Goal: Transaction & Acquisition: Obtain resource

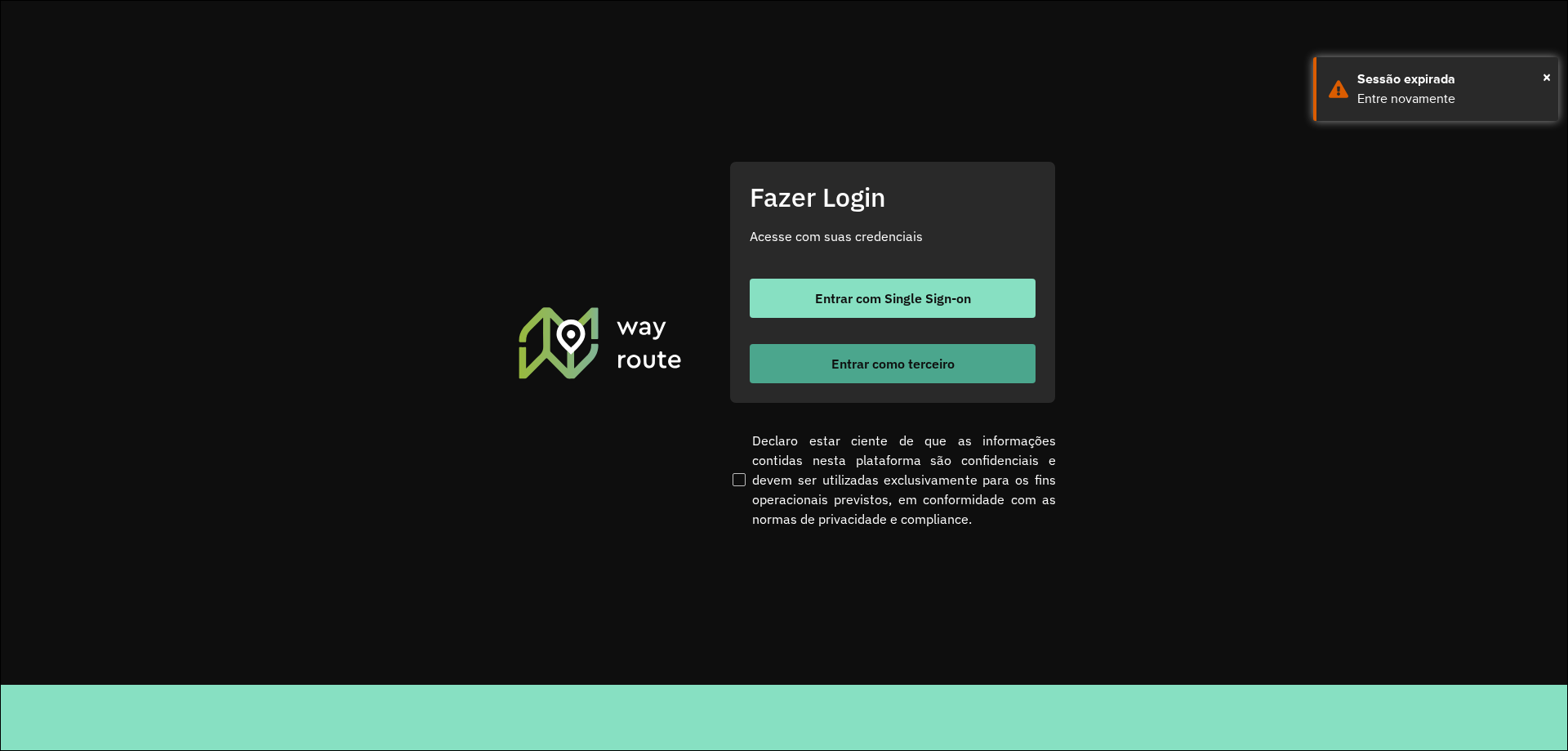
click at [914, 367] on span "Entrar como terceiro" at bounding box center [893, 363] width 123 height 13
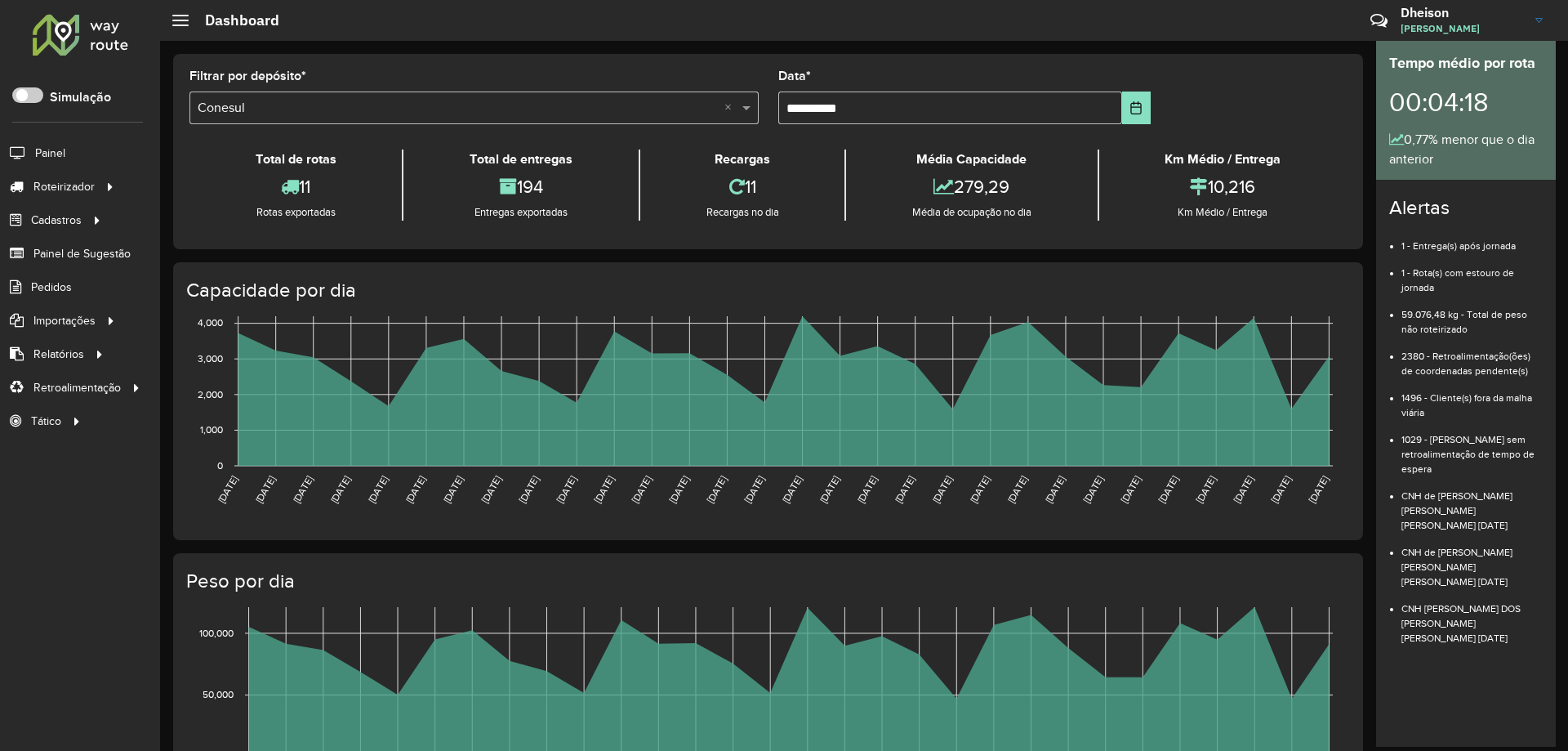
click at [857, 36] on hb-header "Dashboard Críticas? Dúvidas? Elogios? Sugestões? Entre em contato conosco! [PER…" at bounding box center [863, 20] width 1407 height 41
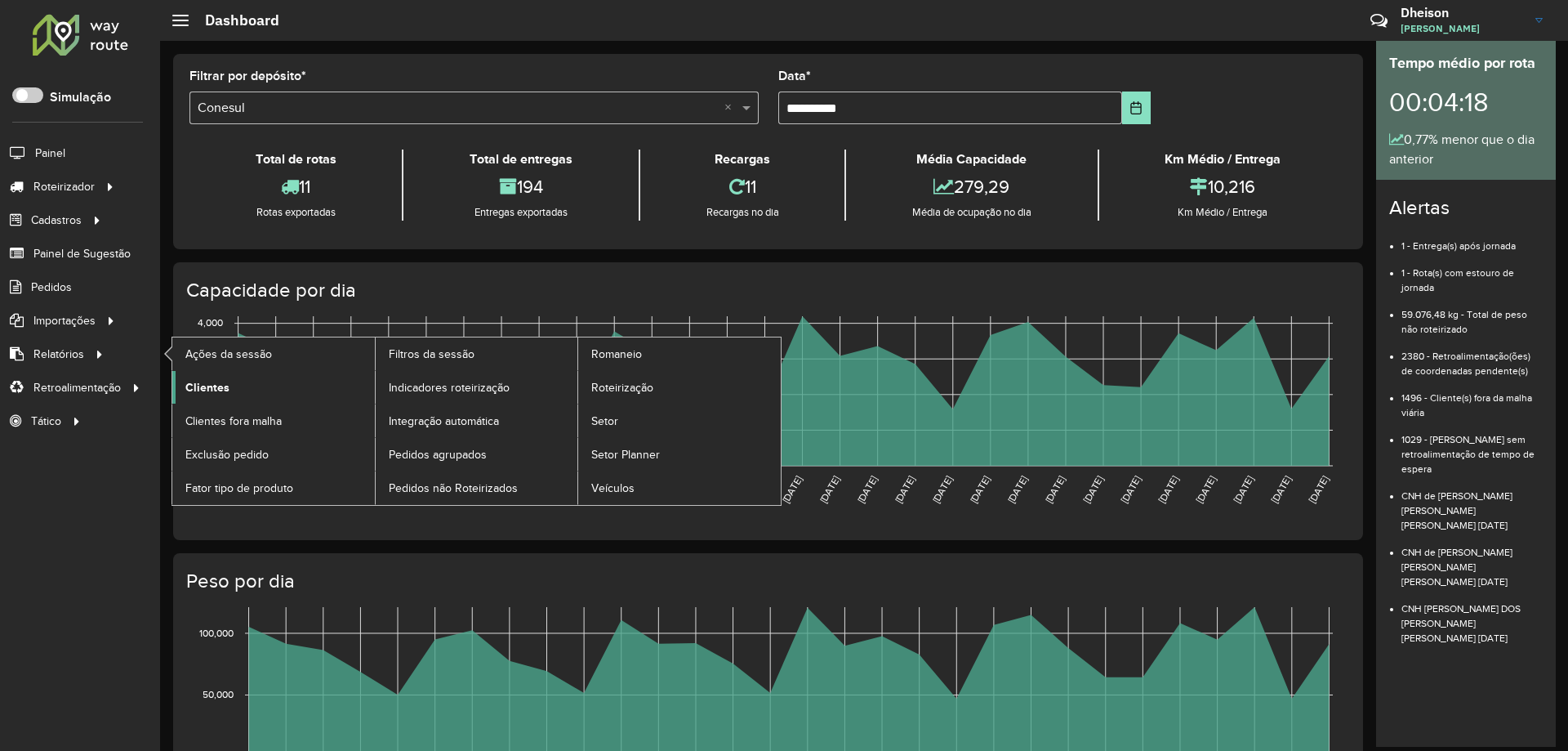
click at [215, 390] on span "Clientes" at bounding box center [207, 387] width 44 height 17
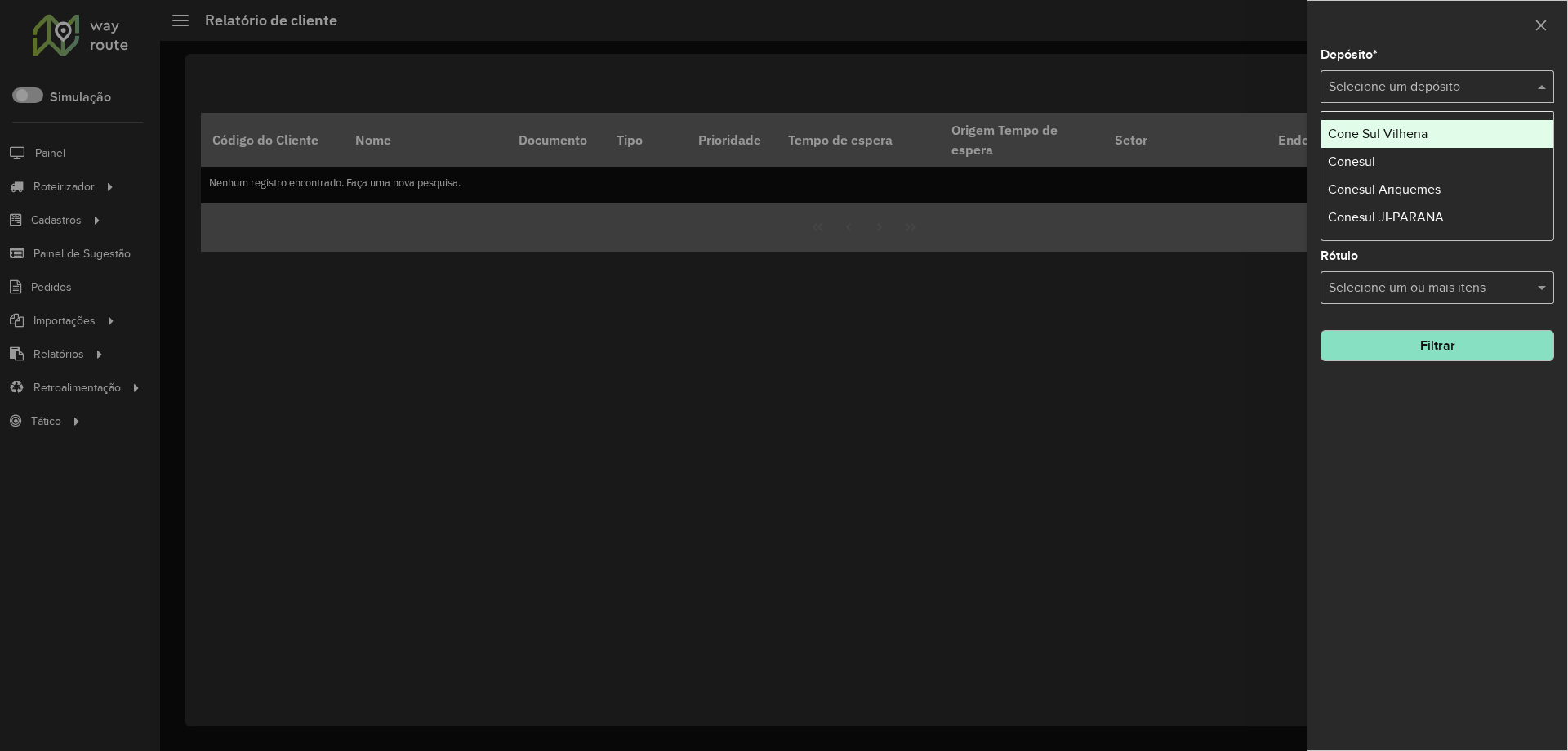
click at [1434, 81] on input "text" at bounding box center [1421, 87] width 184 height 19
click at [1383, 156] on div "Conesul" at bounding box center [1437, 162] width 232 height 28
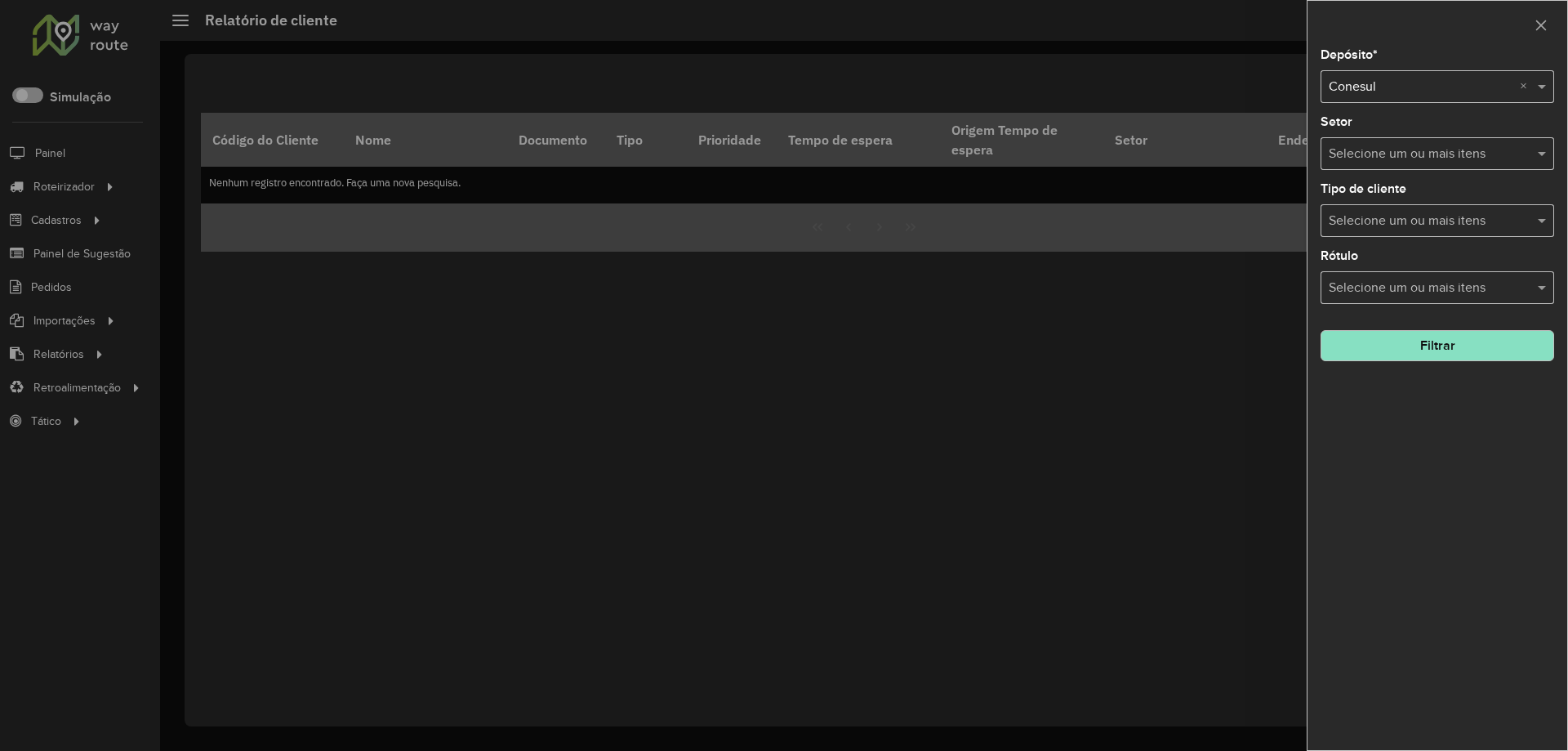
click at [1429, 348] on button "Filtrar" at bounding box center [1437, 345] width 233 height 31
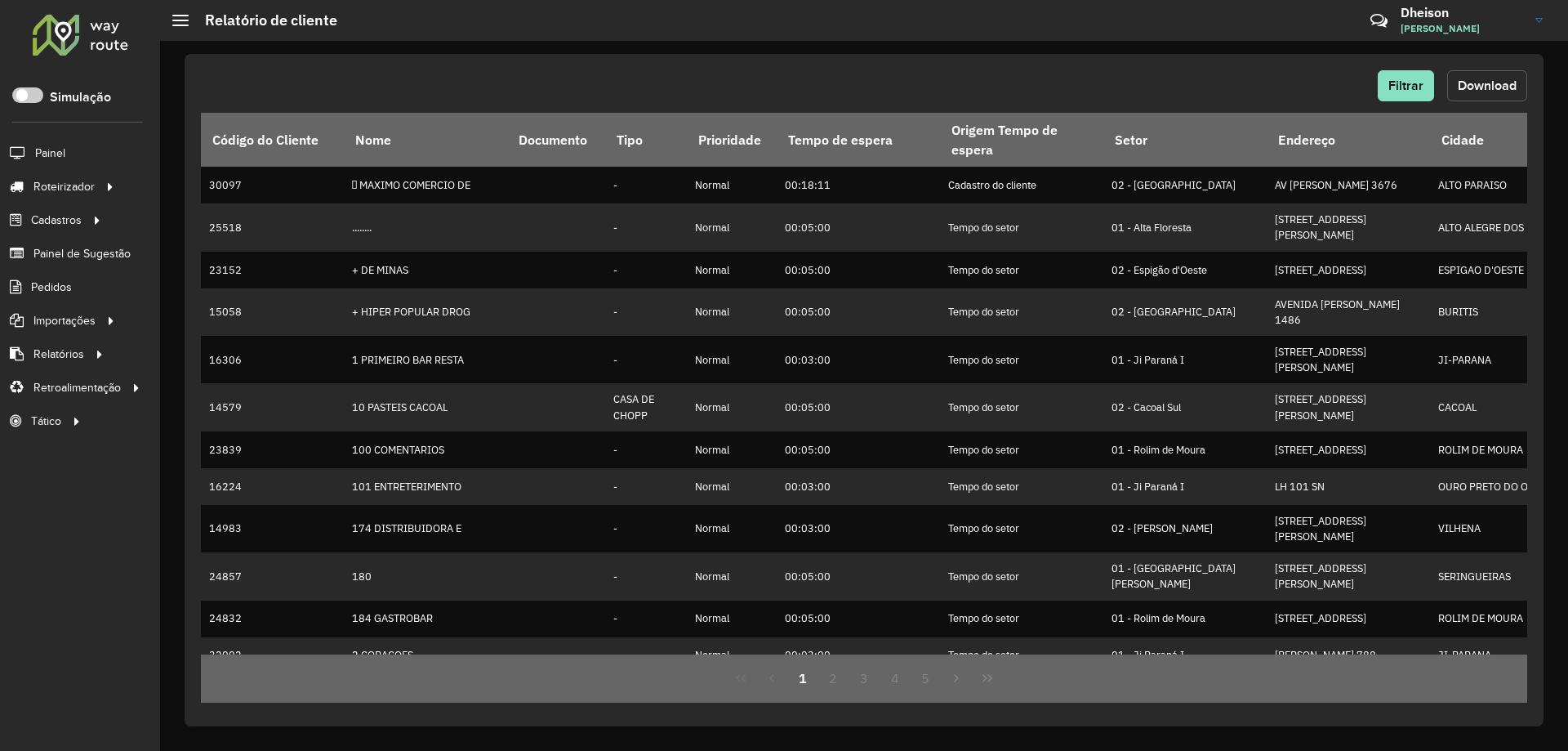
click at [1480, 85] on span "Download" at bounding box center [1487, 85] width 59 height 14
click at [1328, 67] on div "Filtrar Download Código do Cliente Nome Documento Tipo Prioridade Tempo de espe…" at bounding box center [863, 390] width 1358 height 672
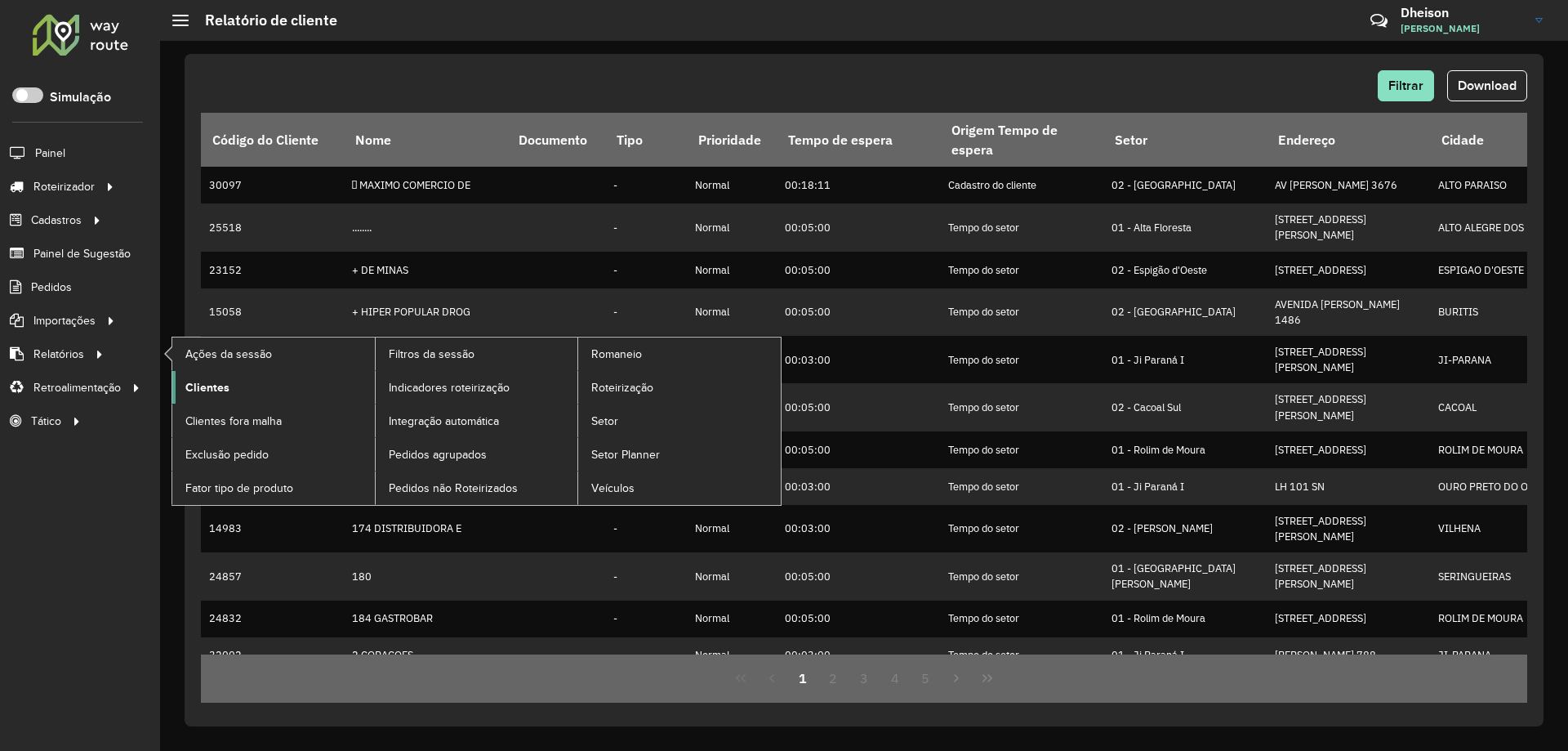
click at [194, 386] on span "Clientes" at bounding box center [207, 387] width 44 height 17
click at [210, 389] on span "Clientes" at bounding box center [207, 387] width 44 height 17
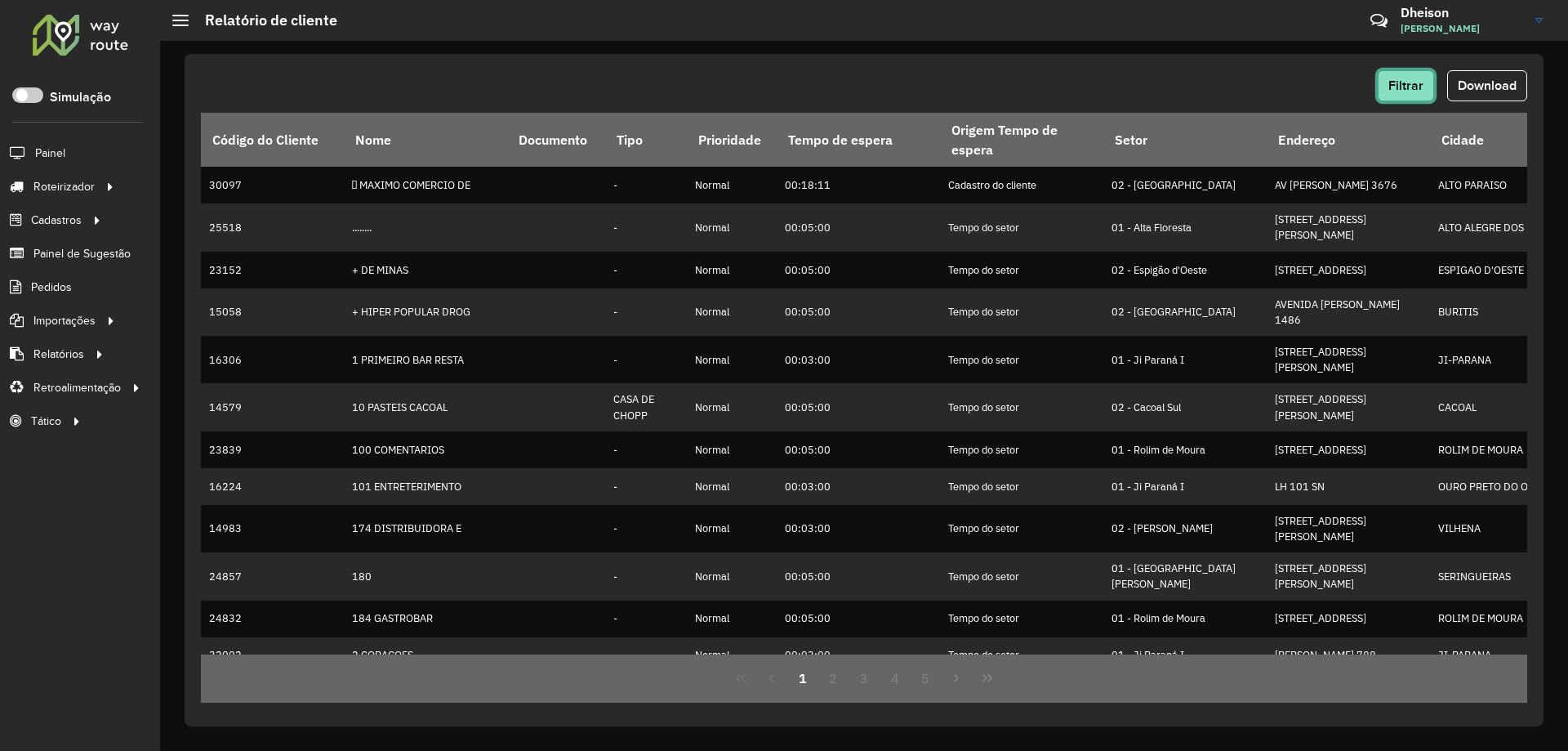
click at [1390, 80] on span "Filtrar" at bounding box center [1406, 85] width 36 height 14
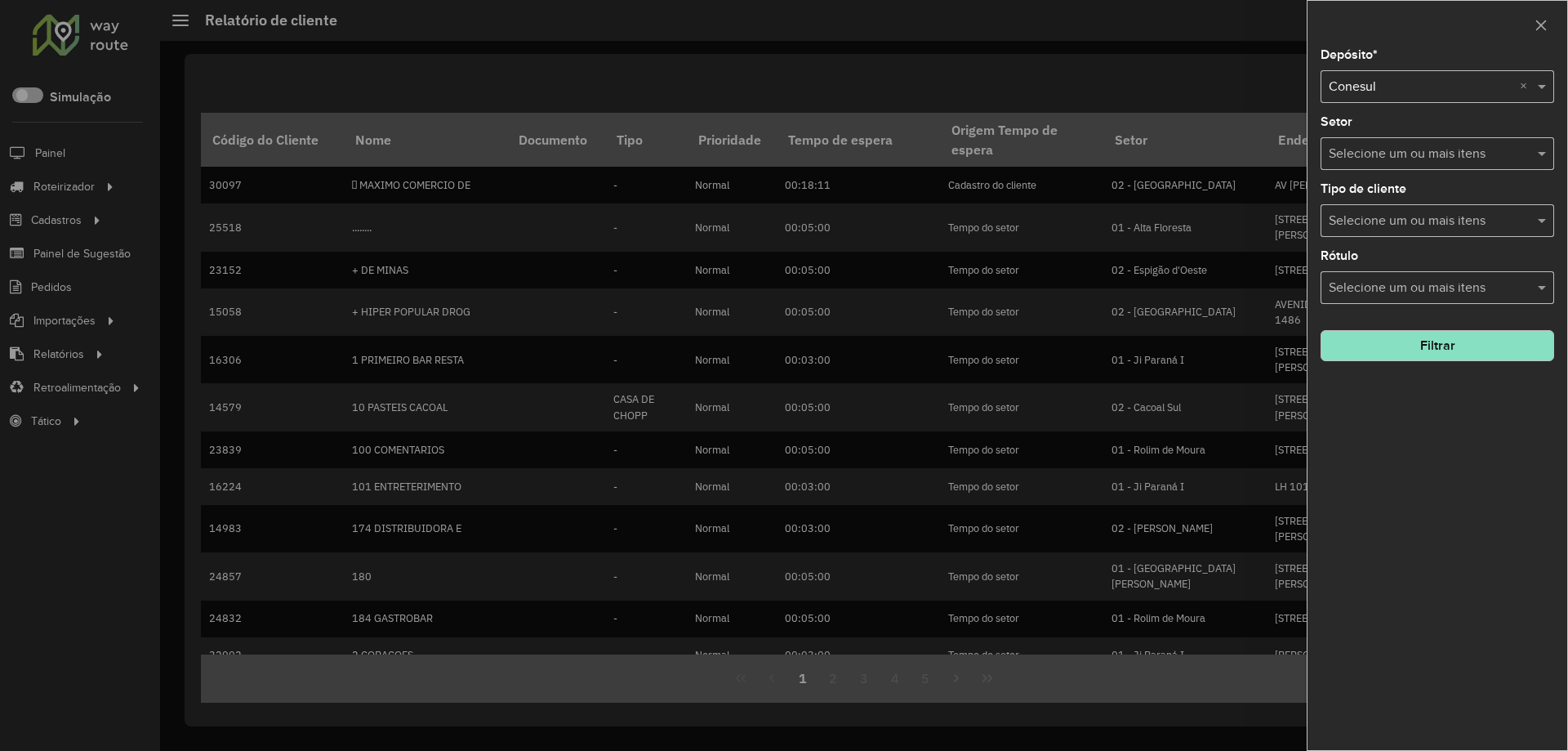
click at [1439, 85] on input "text" at bounding box center [1421, 87] width 184 height 19
click at [1415, 159] on span "Conesul Ariquemes" at bounding box center [1384, 162] width 112 height 14
click at [1468, 346] on button "Filtrar" at bounding box center [1437, 345] width 233 height 31
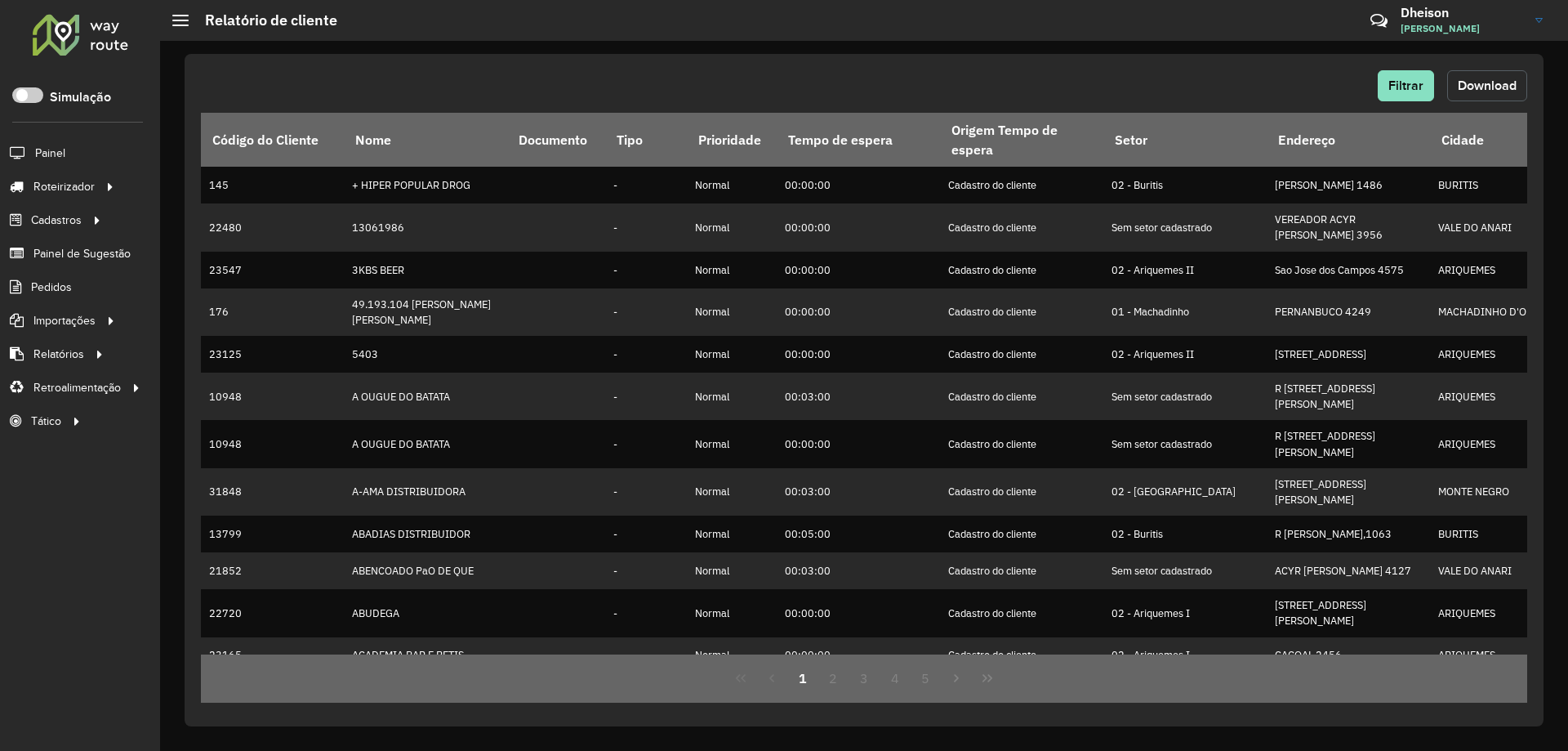
click at [1506, 92] on button "Download" at bounding box center [1487, 85] width 80 height 31
click at [1494, 79] on span "Download" at bounding box center [1487, 85] width 59 height 14
drag, startPoint x: 1166, startPoint y: 59, endPoint x: 1231, endPoint y: 79, distance: 68.0
click at [1166, 59] on div "Filtrar Download Código do Cliente Nome Documento Tipo Prioridade Tempo de espe…" at bounding box center [863, 390] width 1358 height 672
click at [1391, 79] on span "Filtrar" at bounding box center [1406, 85] width 36 height 14
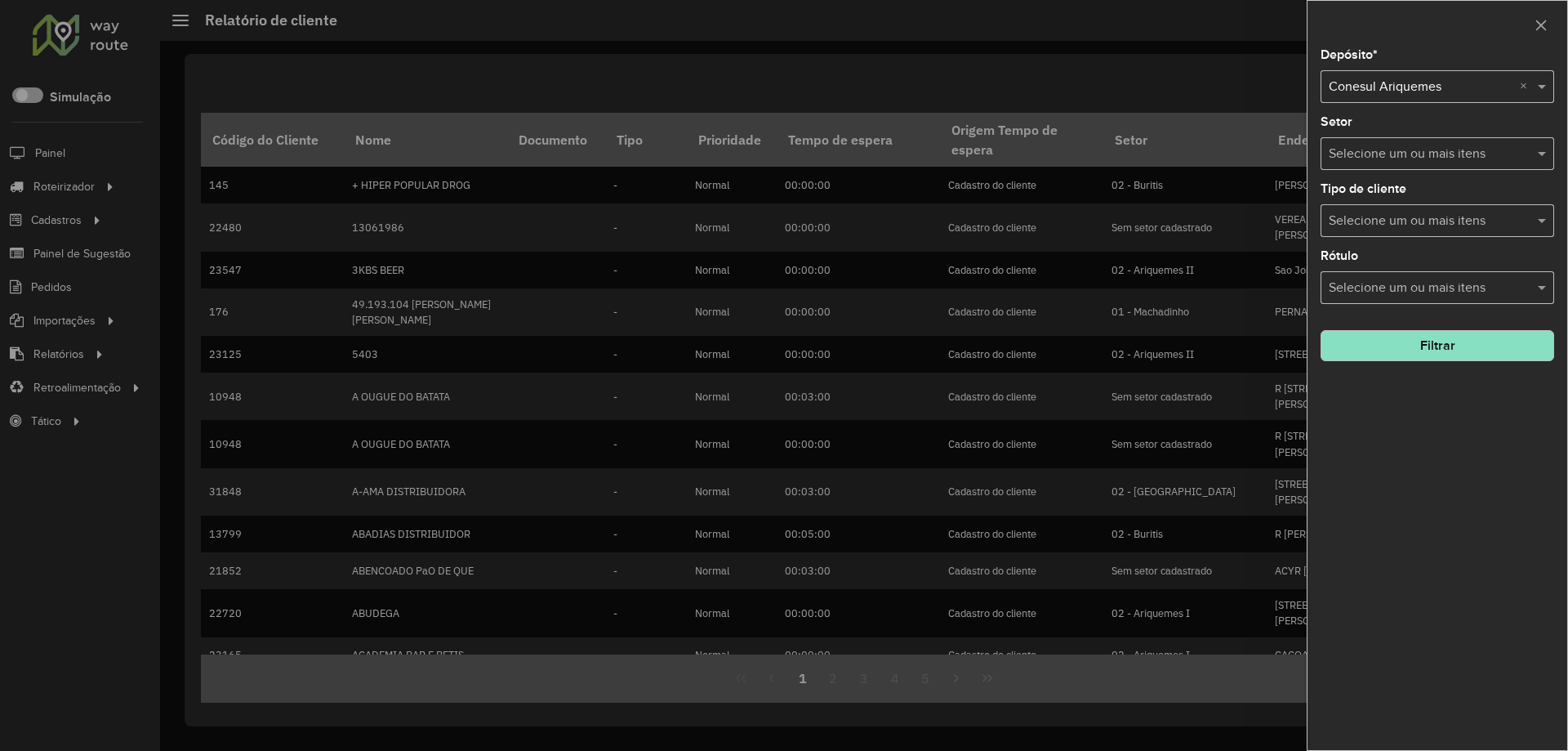
click at [1435, 92] on input "text" at bounding box center [1421, 87] width 184 height 19
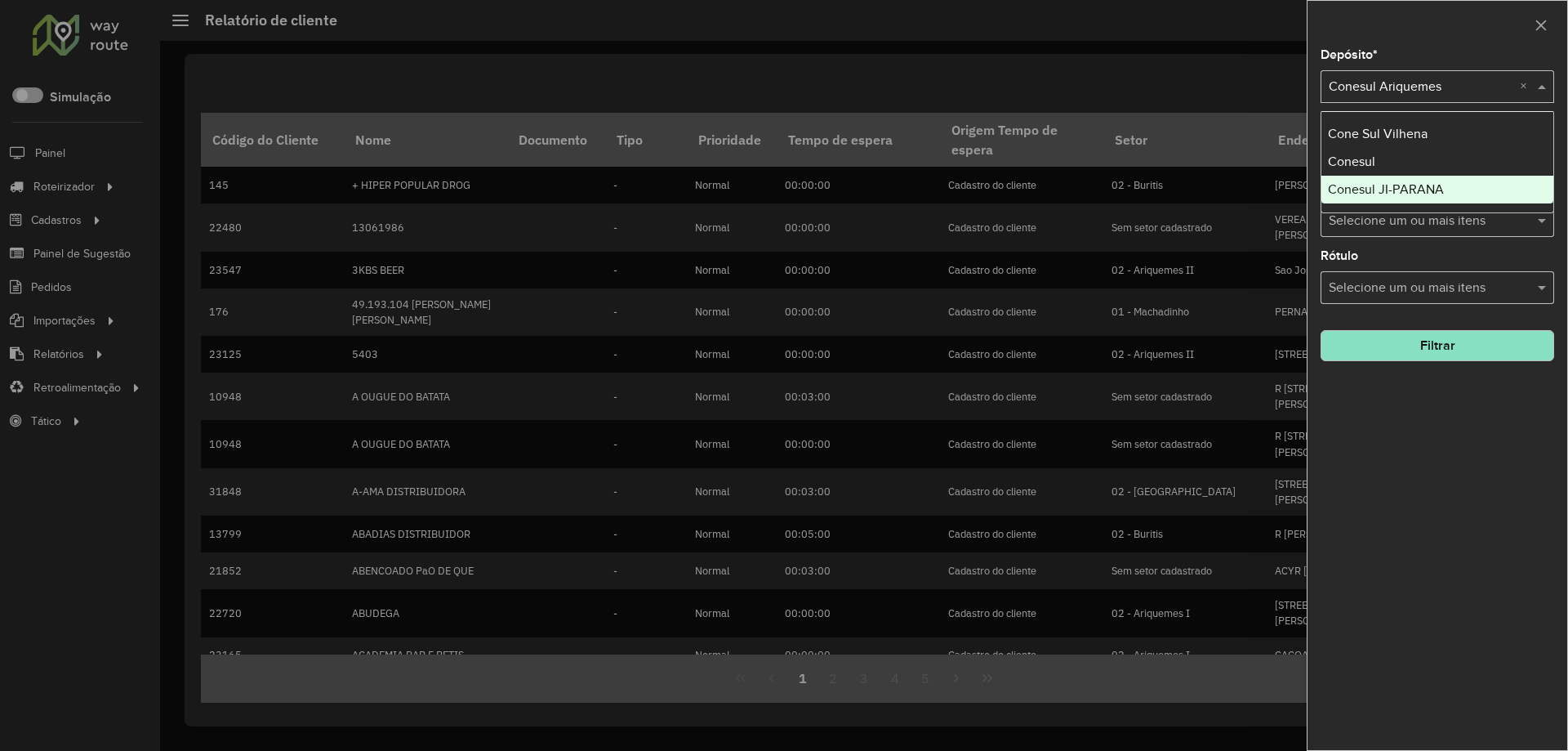
click at [1413, 184] on span "Conesul JI-PARANA" at bounding box center [1385, 189] width 116 height 14
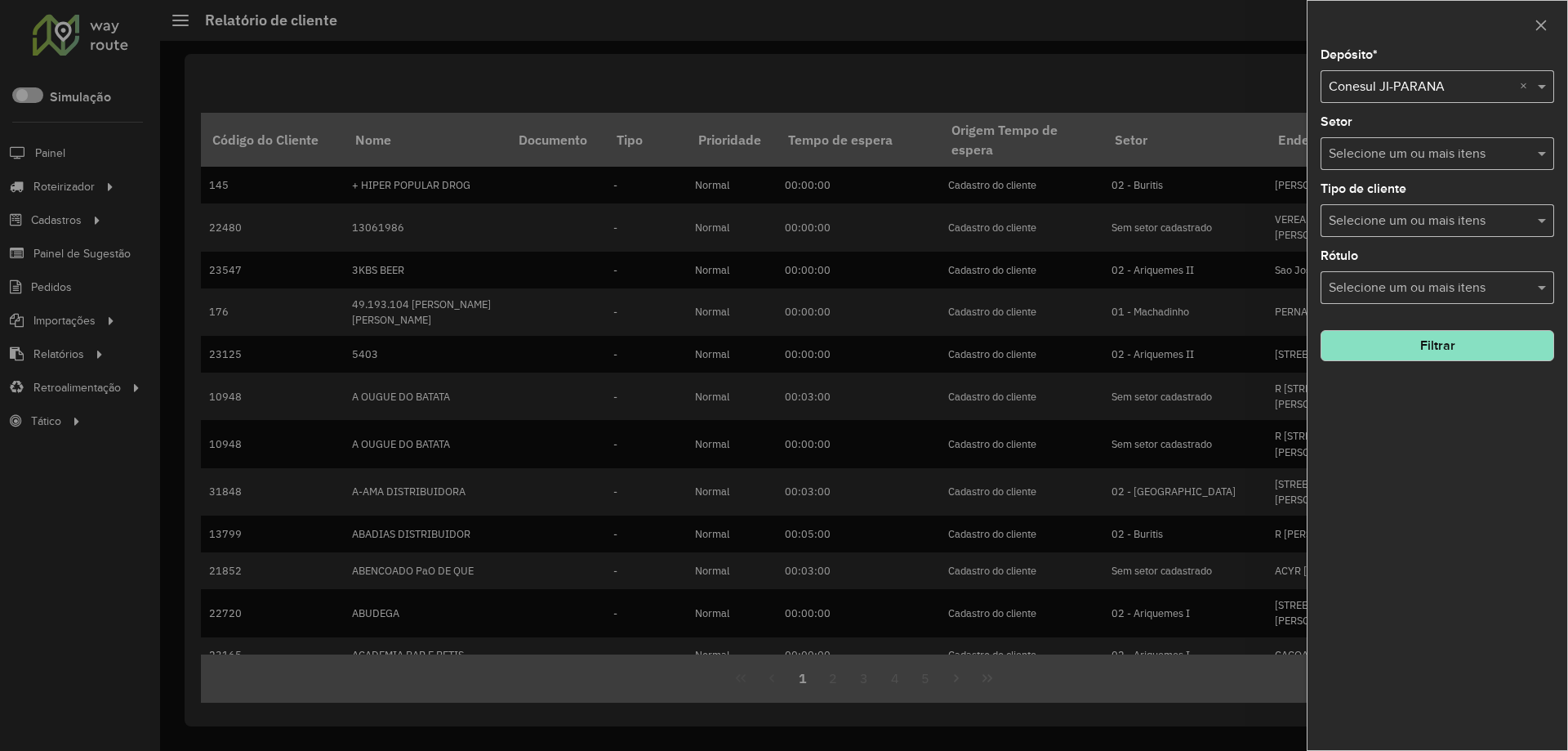
click at [1412, 343] on button "Filtrar" at bounding box center [1437, 345] width 233 height 31
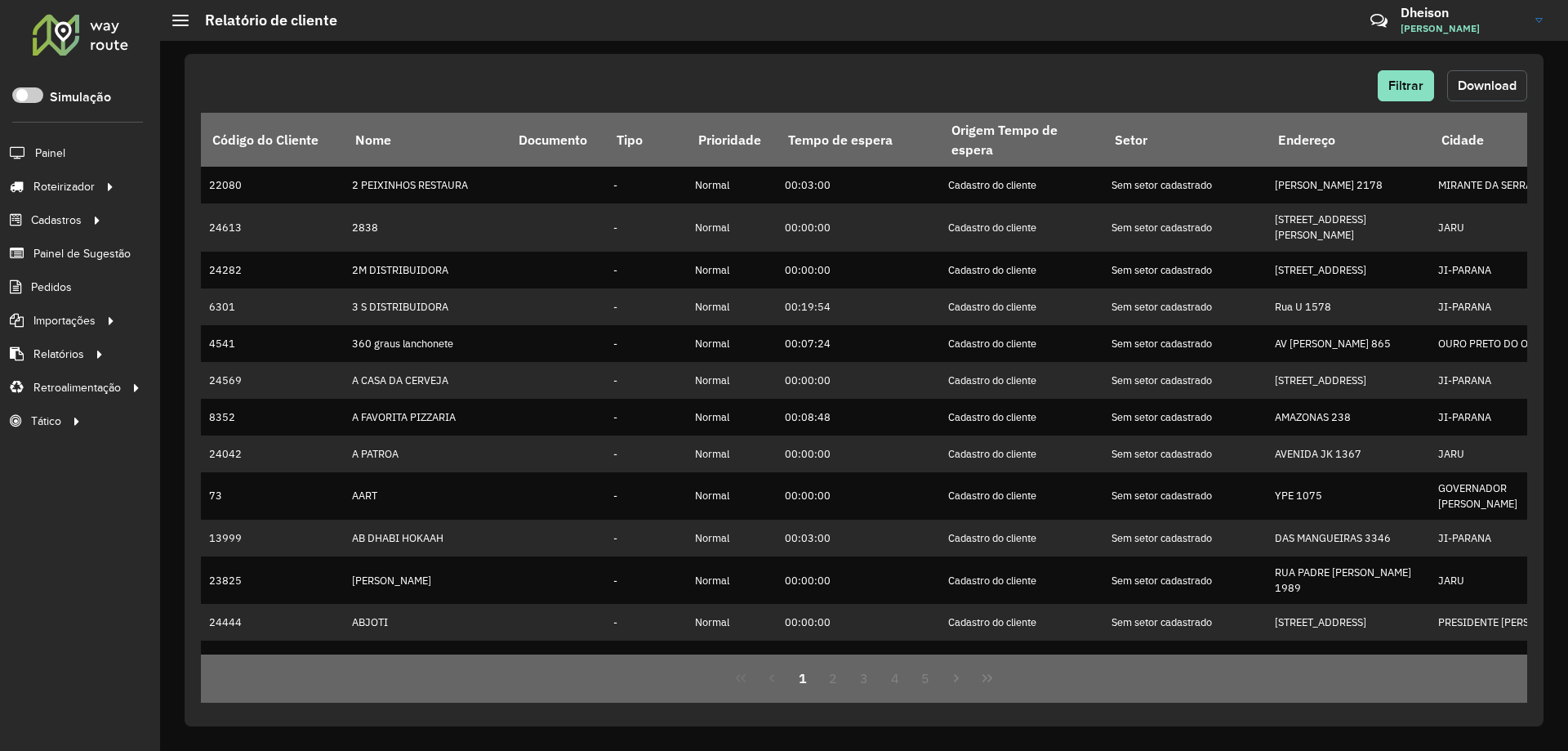
click at [1496, 89] on span "Download" at bounding box center [1487, 85] width 59 height 14
